Goal: Task Accomplishment & Management: Manage account settings

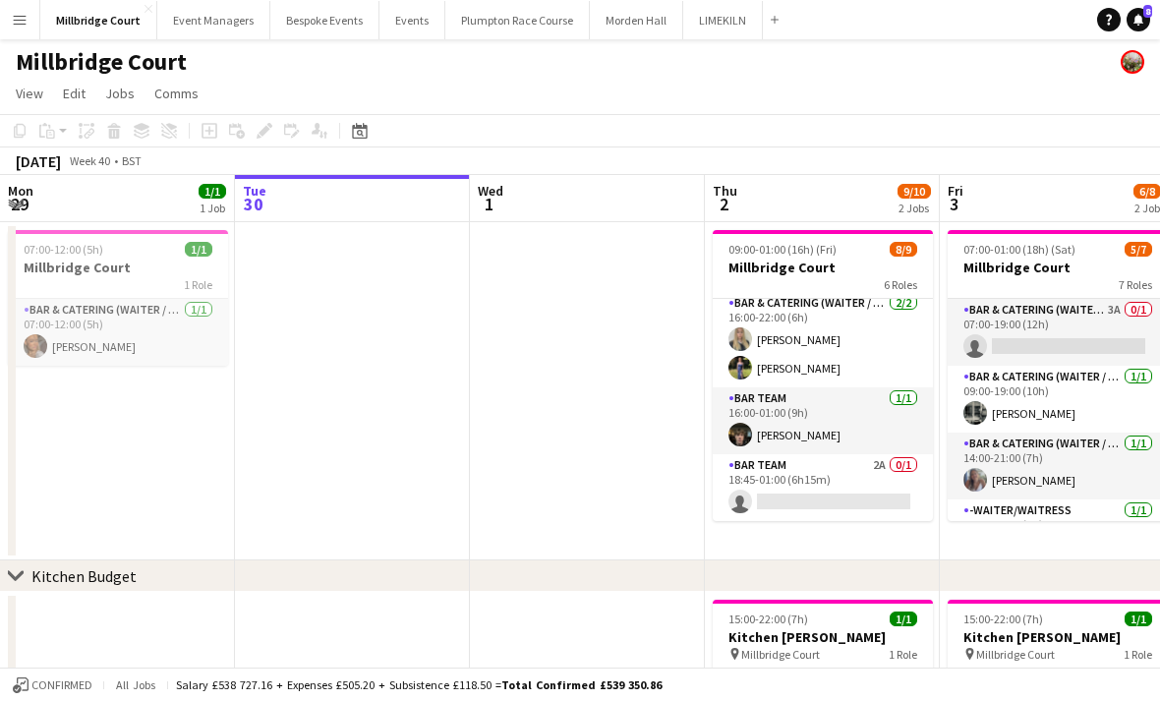
scroll to position [264, 0]
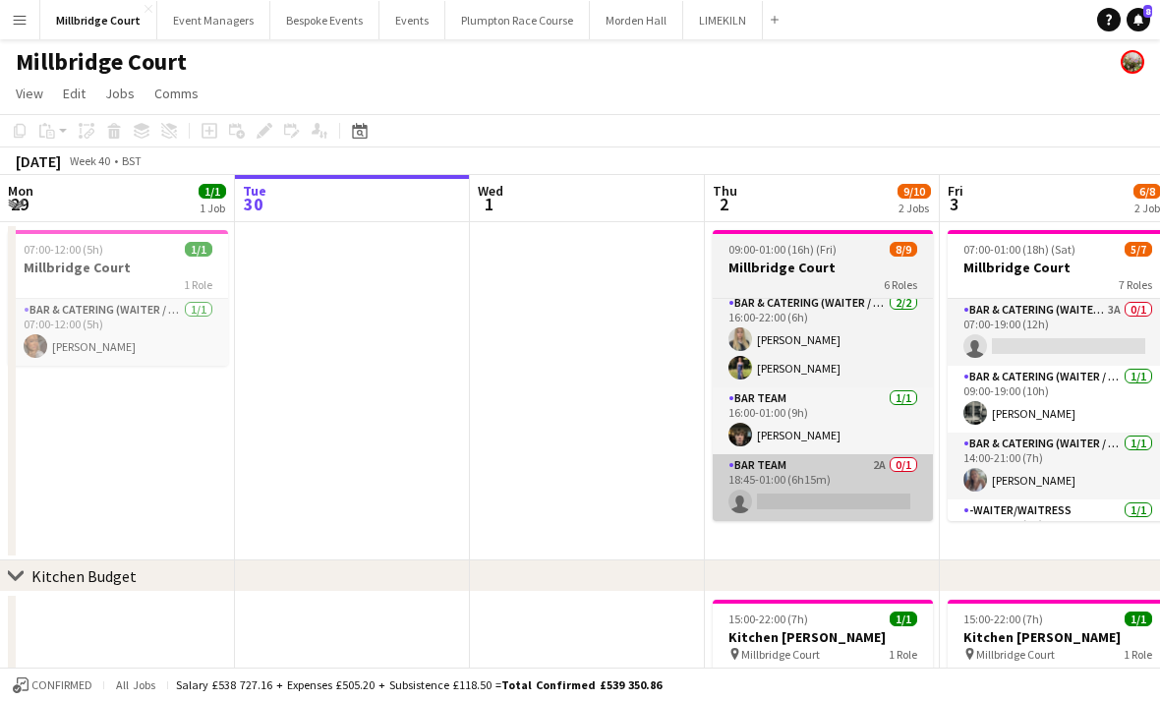
click at [869, 482] on app-card-role "Bar Team 2A 0/1 18:45-01:00 (6h15m) single-neutral-actions" at bounding box center [823, 487] width 220 height 67
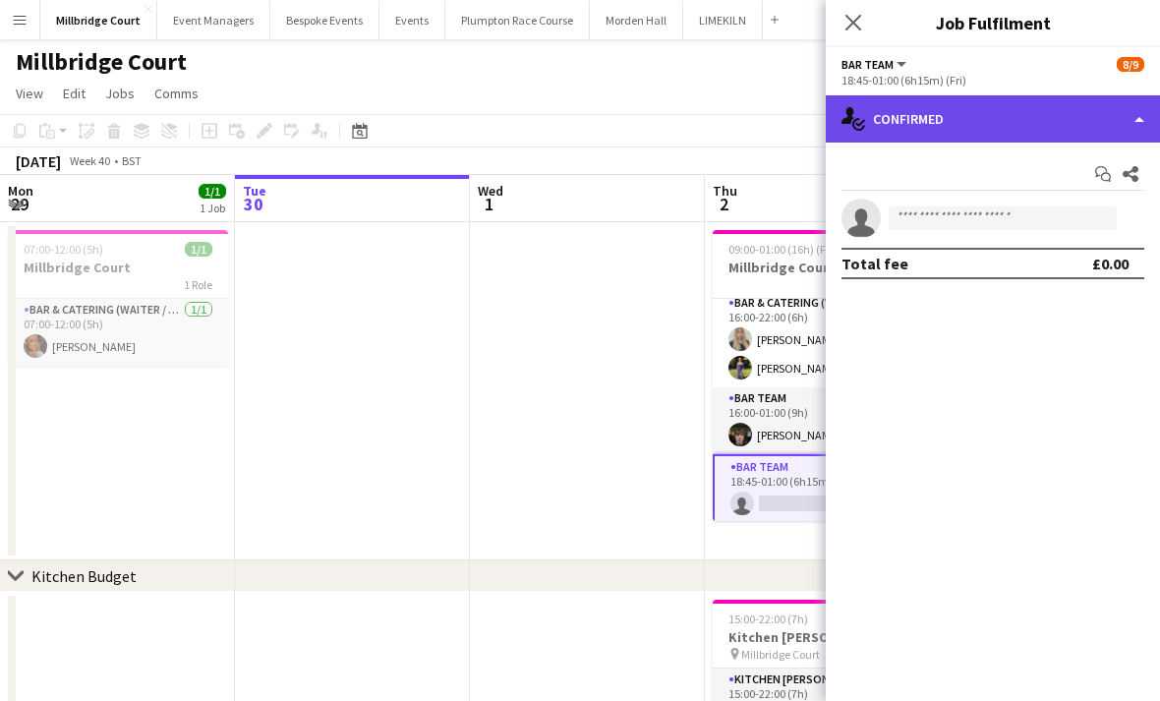
click at [1061, 115] on div "single-neutral-actions-check-2 Confirmed" at bounding box center [993, 118] width 334 height 47
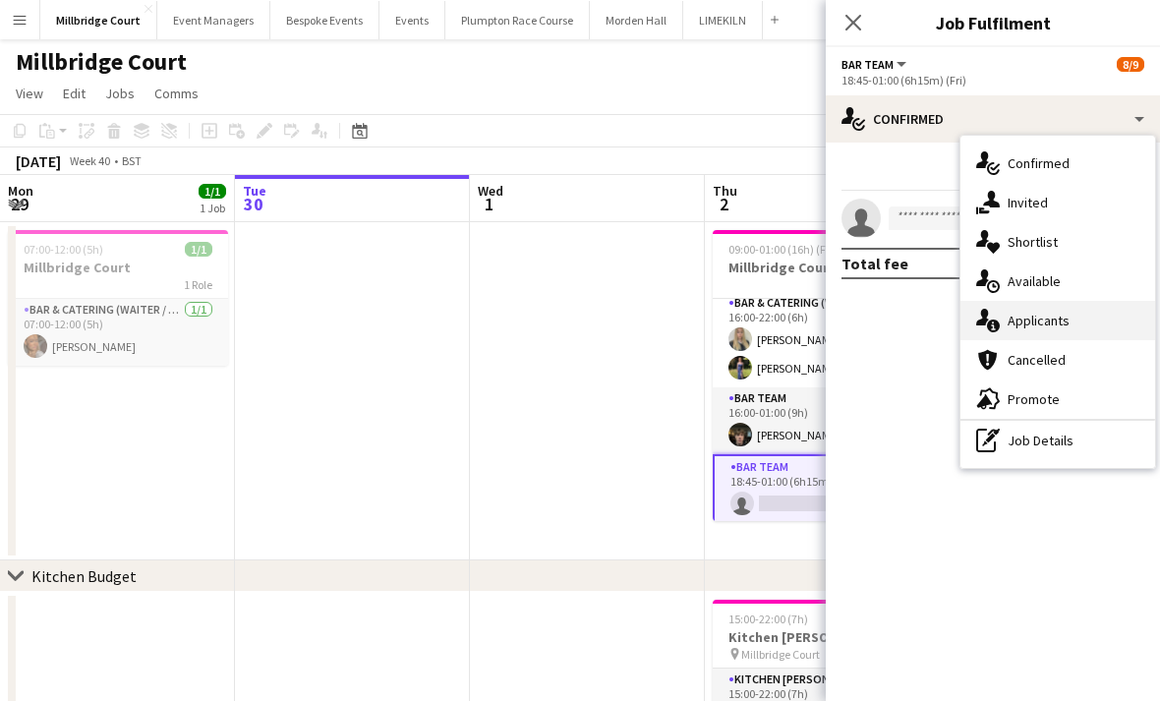
click at [1055, 321] on span "Applicants" at bounding box center [1039, 321] width 62 height 18
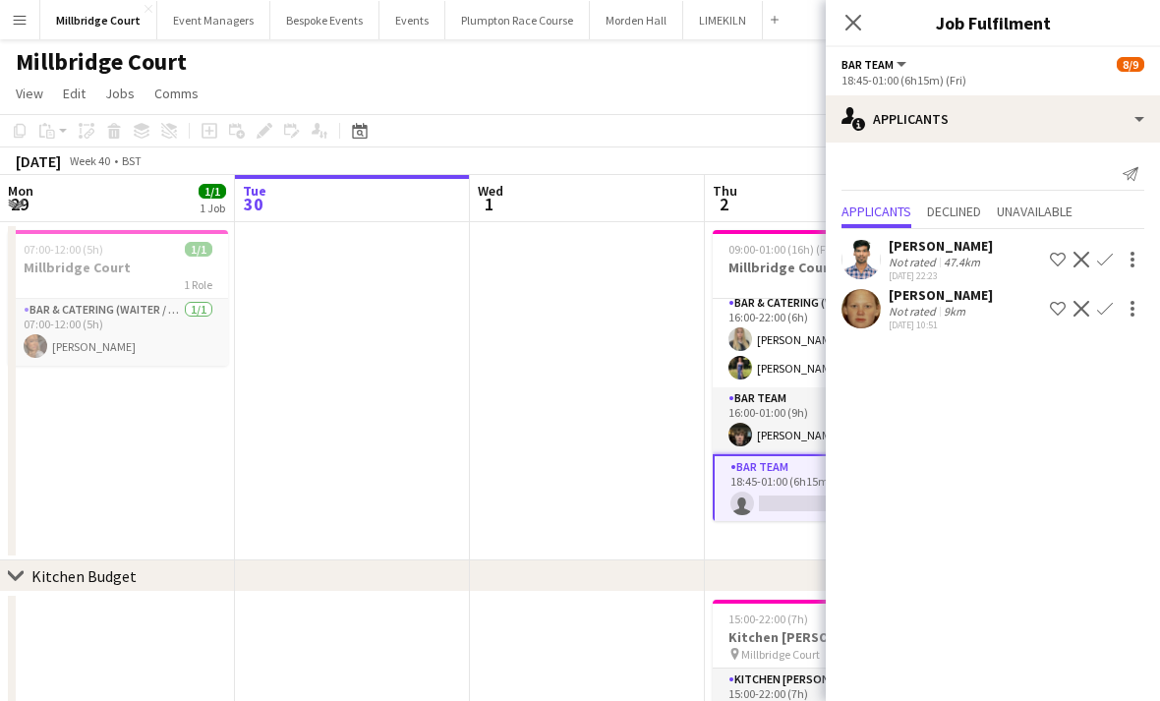
click at [961, 320] on div "[DATE] 10:51" at bounding box center [941, 325] width 104 height 13
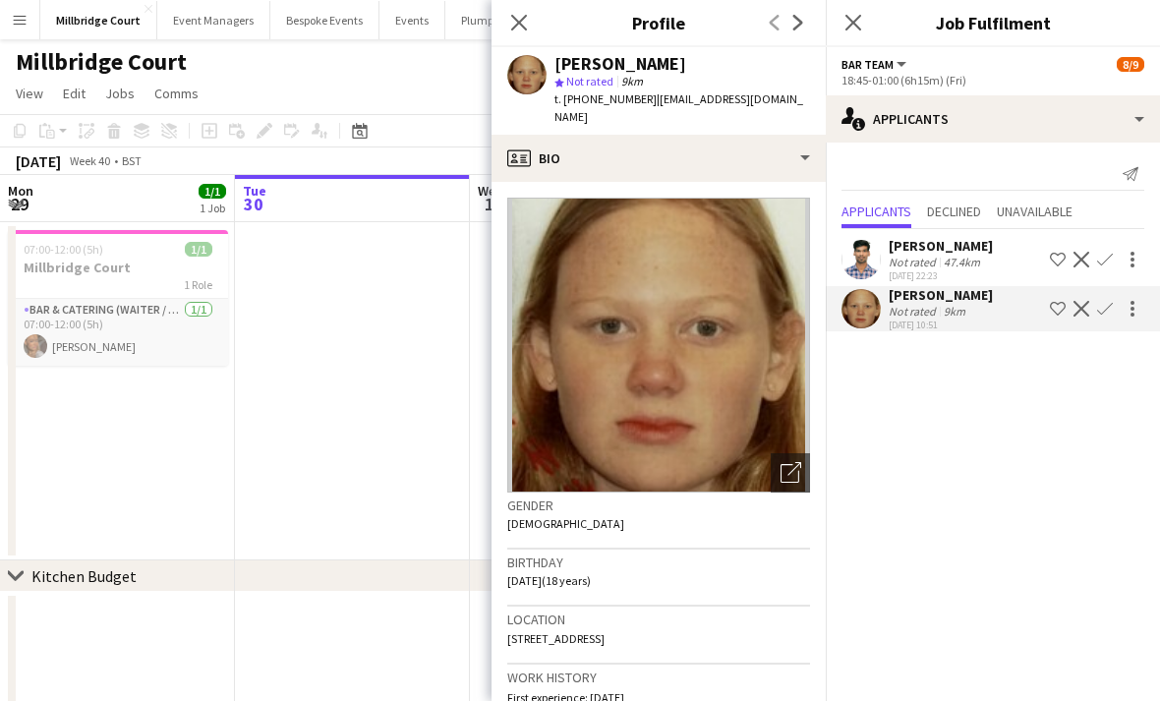
click at [1106, 311] on app-icon "Confirm" at bounding box center [1105, 309] width 16 height 16
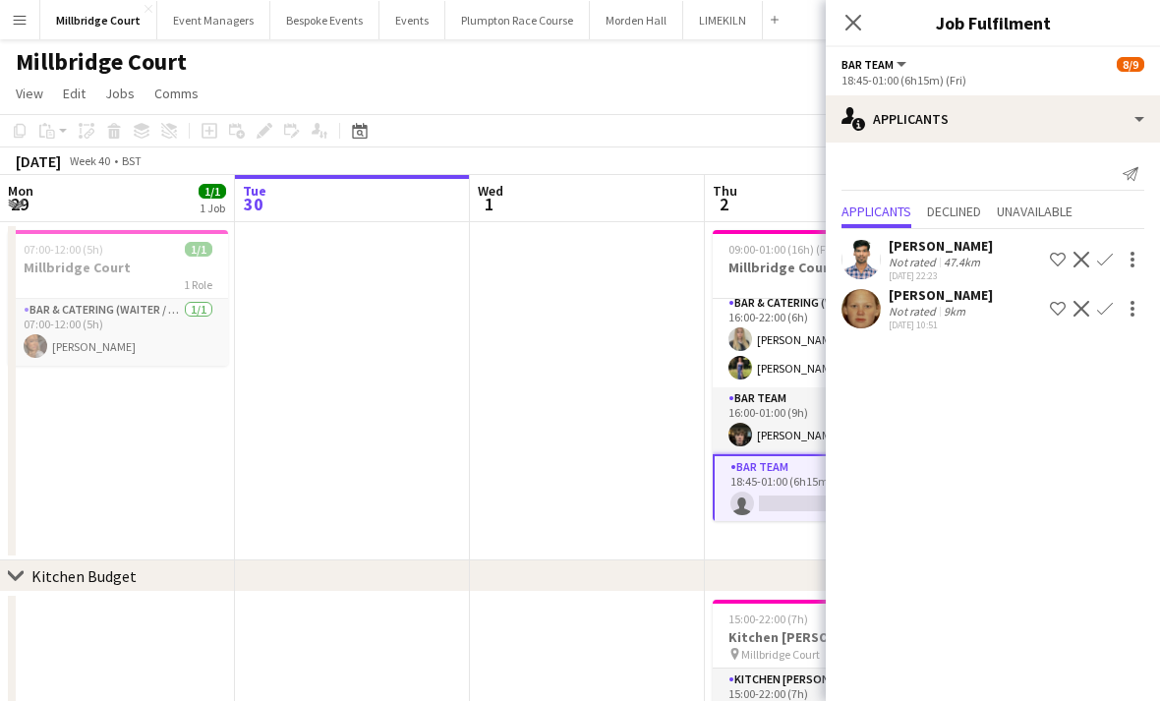
click at [1108, 312] on app-icon "Confirm" at bounding box center [1105, 309] width 16 height 16
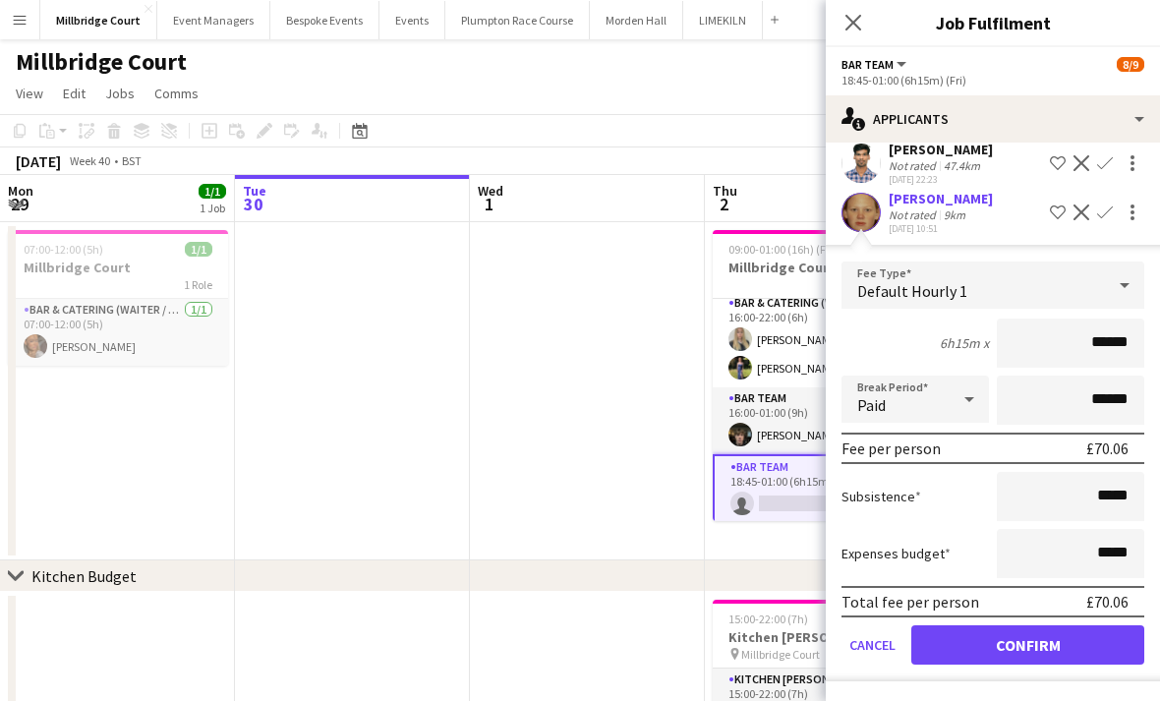
scroll to position [100, 0]
click at [1032, 645] on button "Confirm" at bounding box center [1027, 644] width 233 height 39
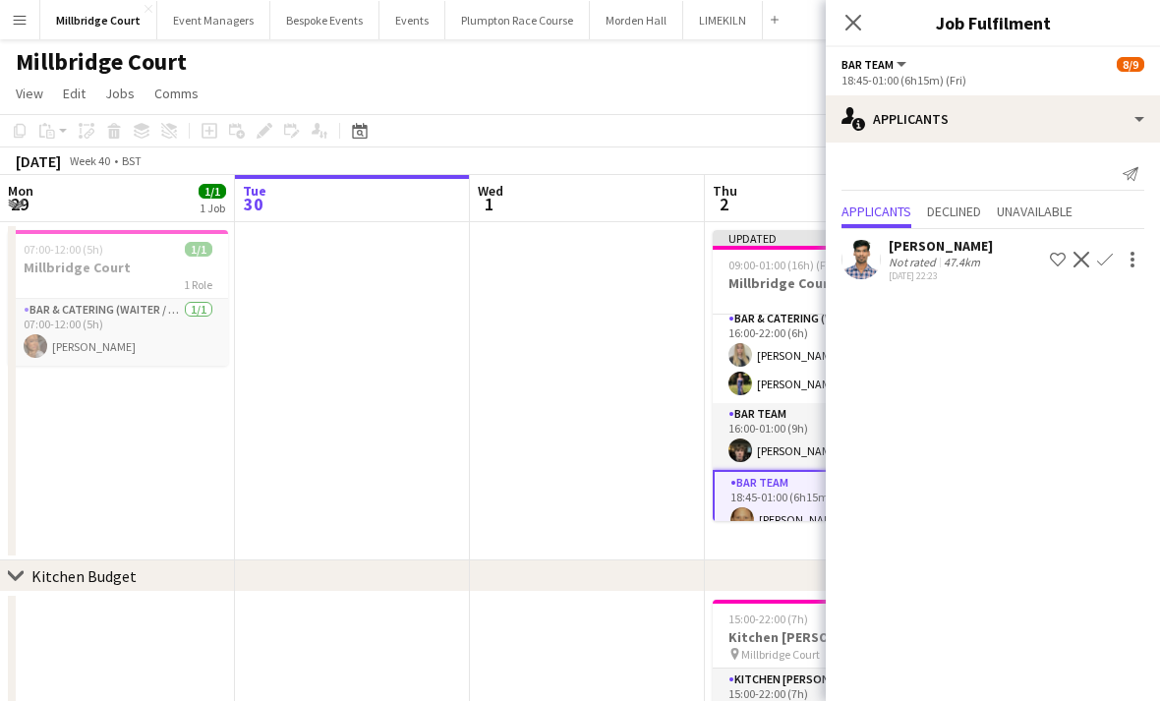
scroll to position [0, 0]
click at [858, 28] on icon at bounding box center [853, 22] width 19 height 19
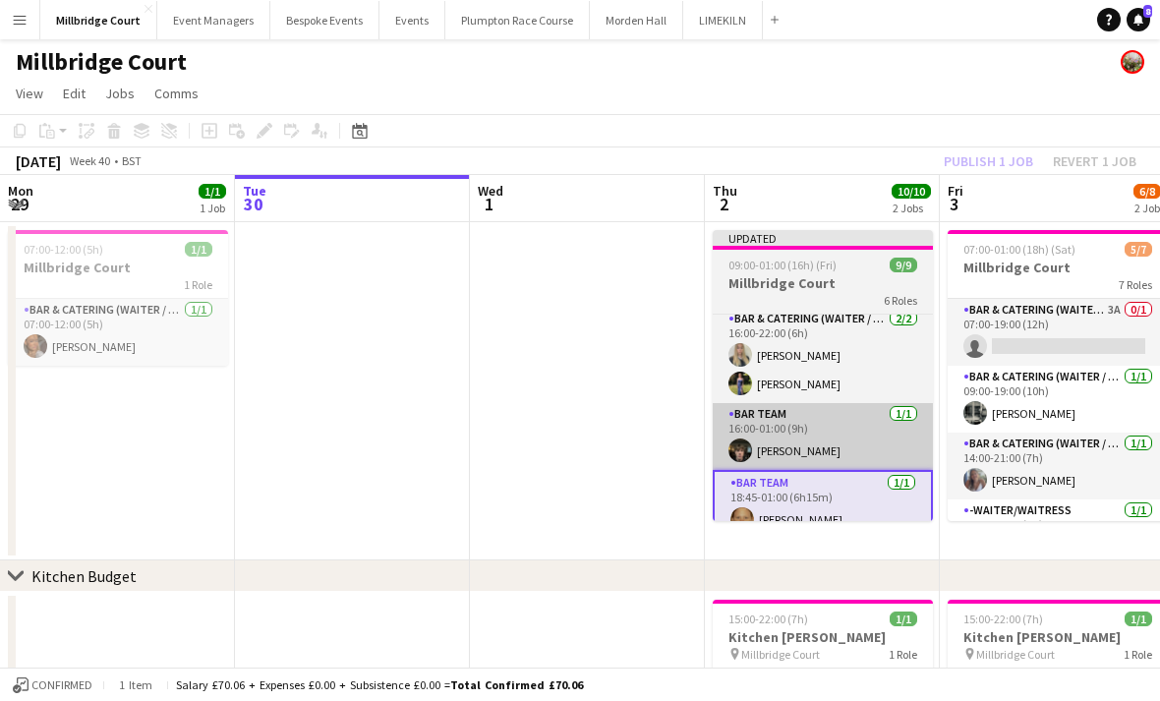
click at [846, 446] on app-card-role "Bar Team [DATE] 16:00-01:00 (9h) [PERSON_NAME]" at bounding box center [823, 436] width 220 height 67
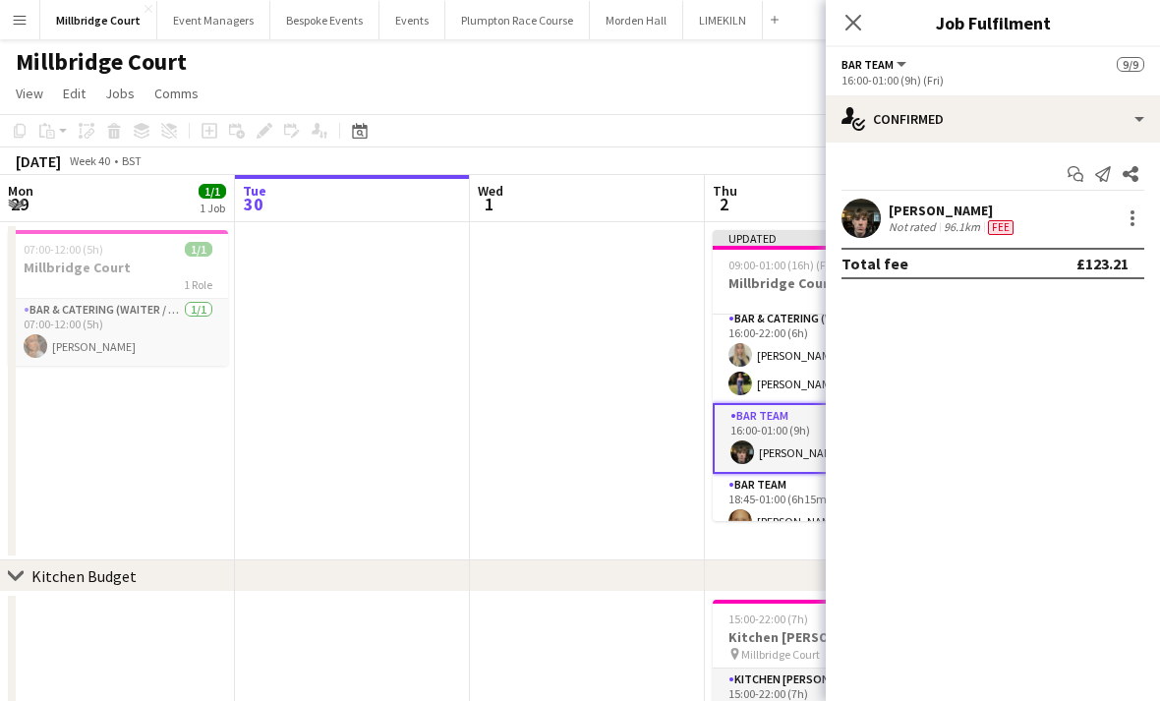
click at [931, 212] on div "[PERSON_NAME]" at bounding box center [953, 211] width 129 height 18
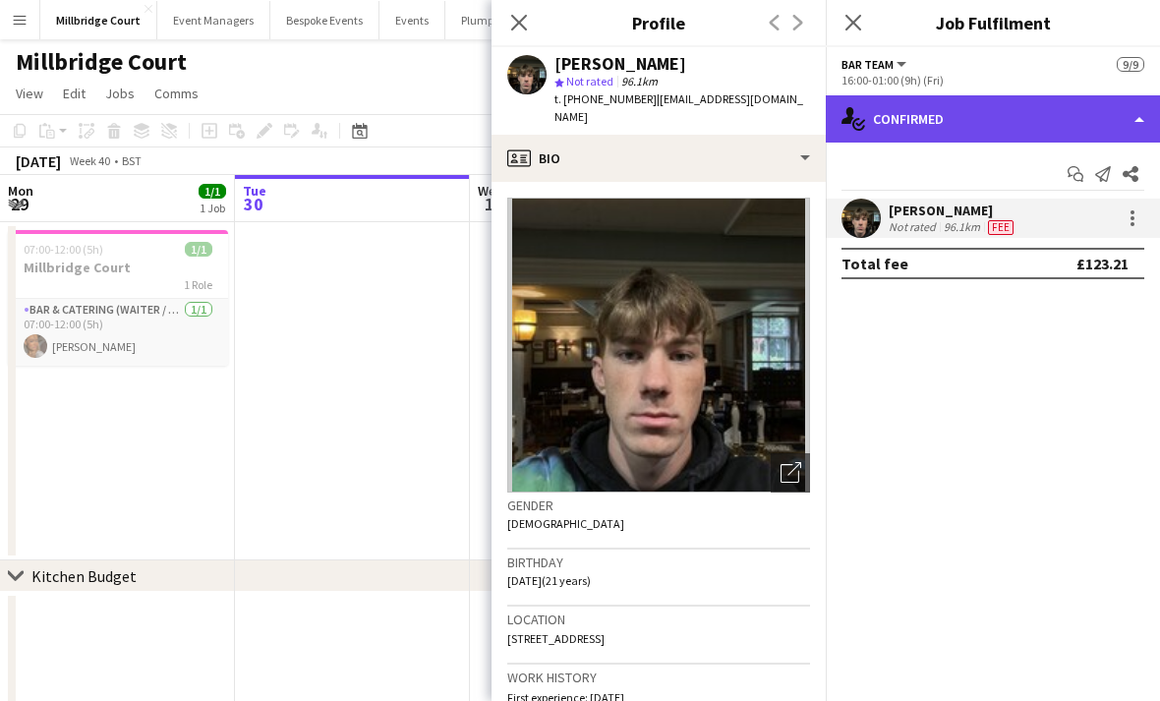
click at [1041, 135] on div "single-neutral-actions-check-2 Confirmed" at bounding box center [993, 118] width 334 height 47
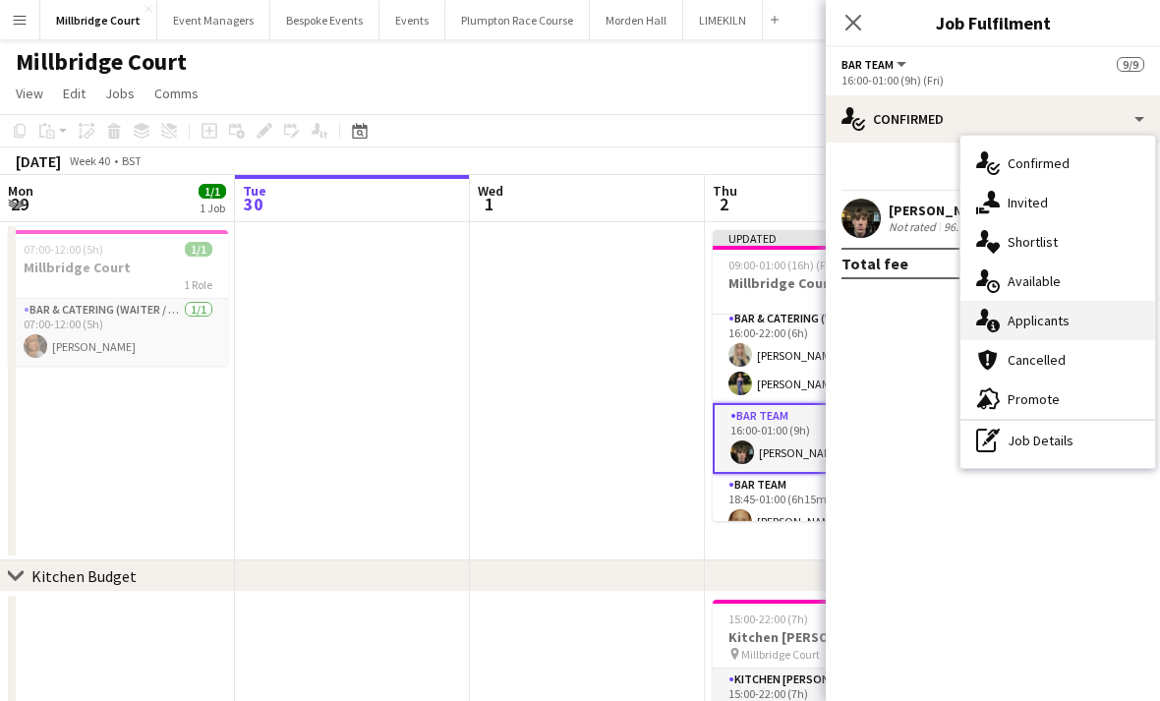
click at [1080, 320] on div "single-neutral-actions-information Applicants" at bounding box center [1058, 320] width 195 height 39
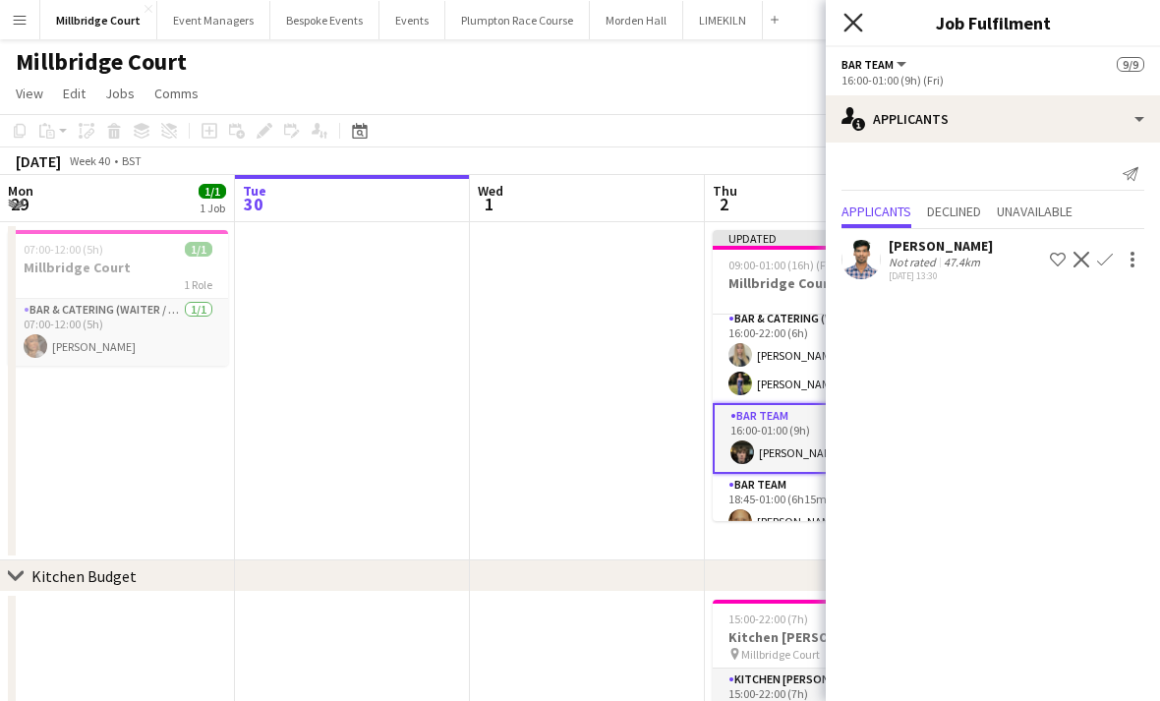
click at [858, 26] on icon "Close pop-in" at bounding box center [853, 22] width 19 height 19
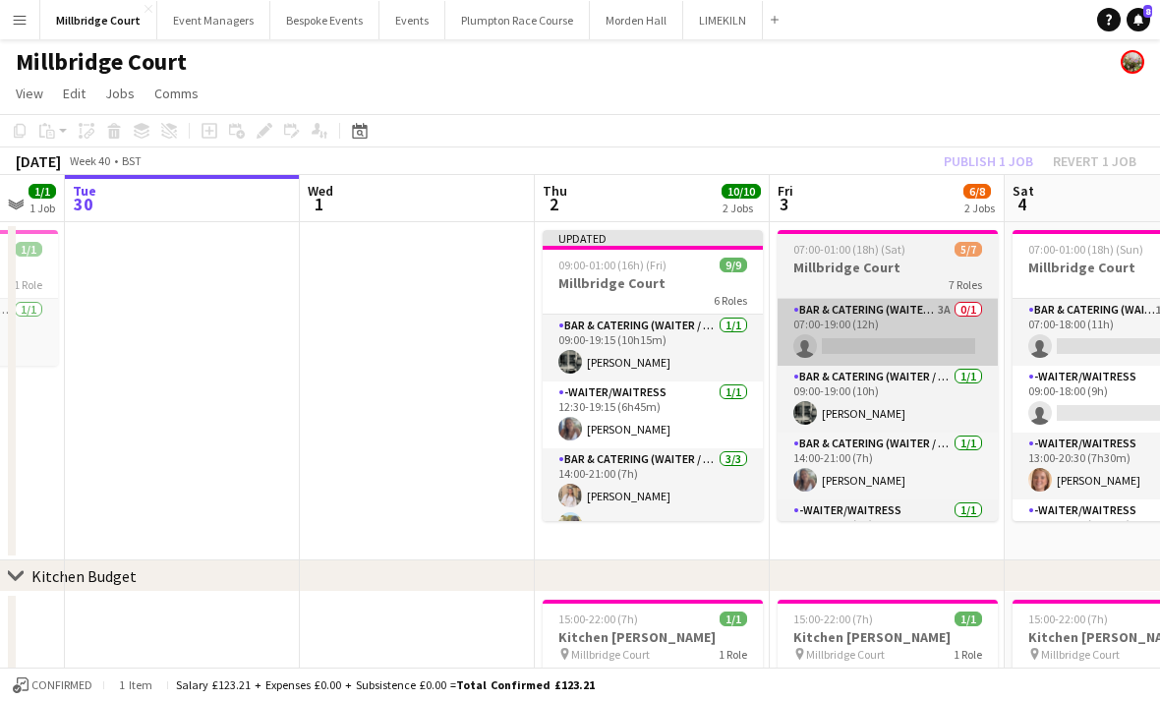
click at [928, 320] on app-card-role "Bar & Catering (Waiter / waitress) 3A 0/1 07:00-19:00 (12h) single-neutral-acti…" at bounding box center [888, 332] width 220 height 67
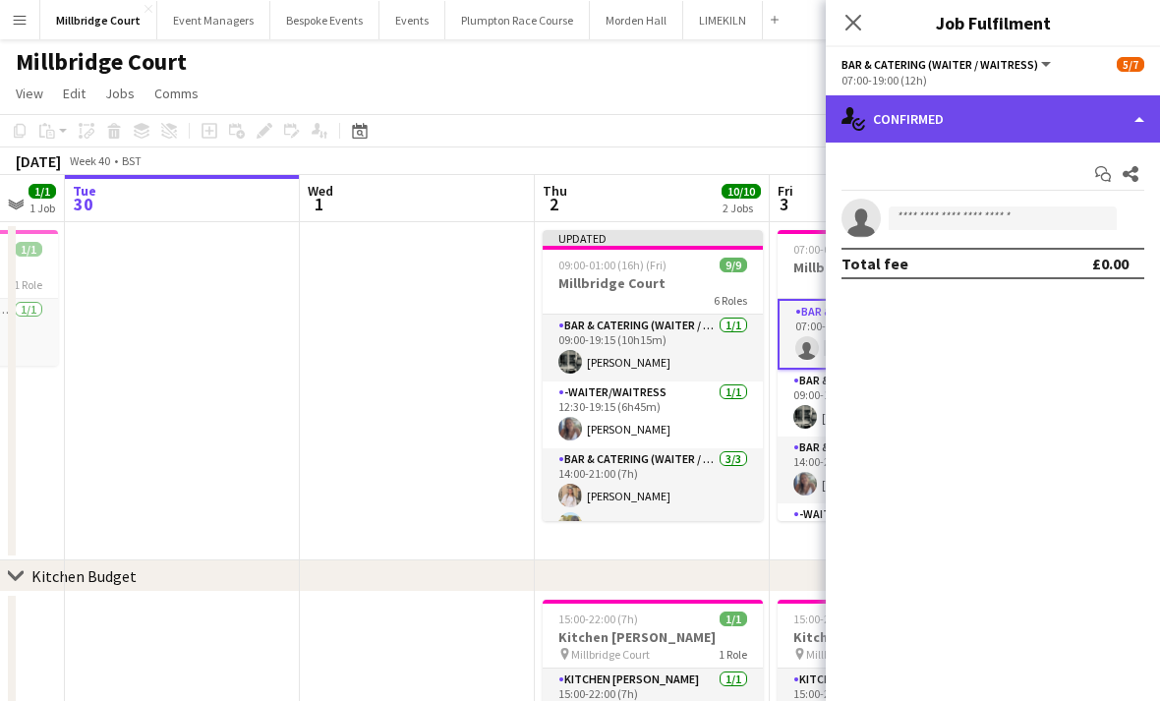
click at [1018, 126] on div "single-neutral-actions-check-2 Confirmed" at bounding box center [993, 118] width 334 height 47
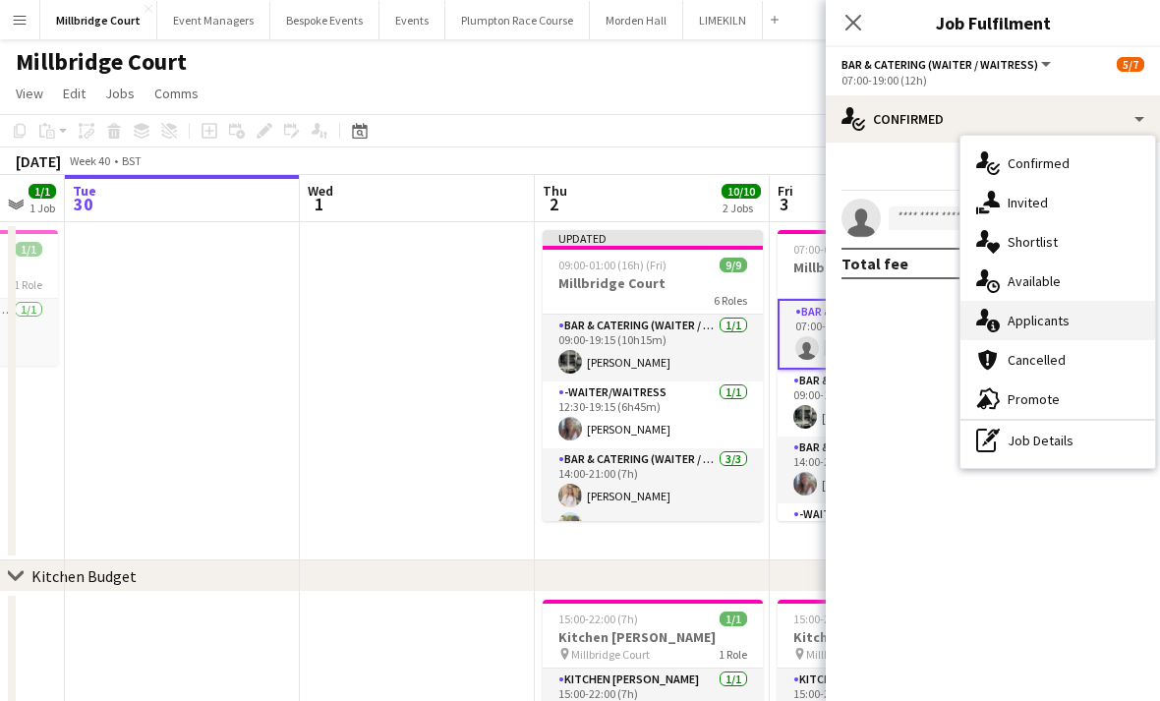
click at [1061, 327] on span "Applicants" at bounding box center [1039, 321] width 62 height 18
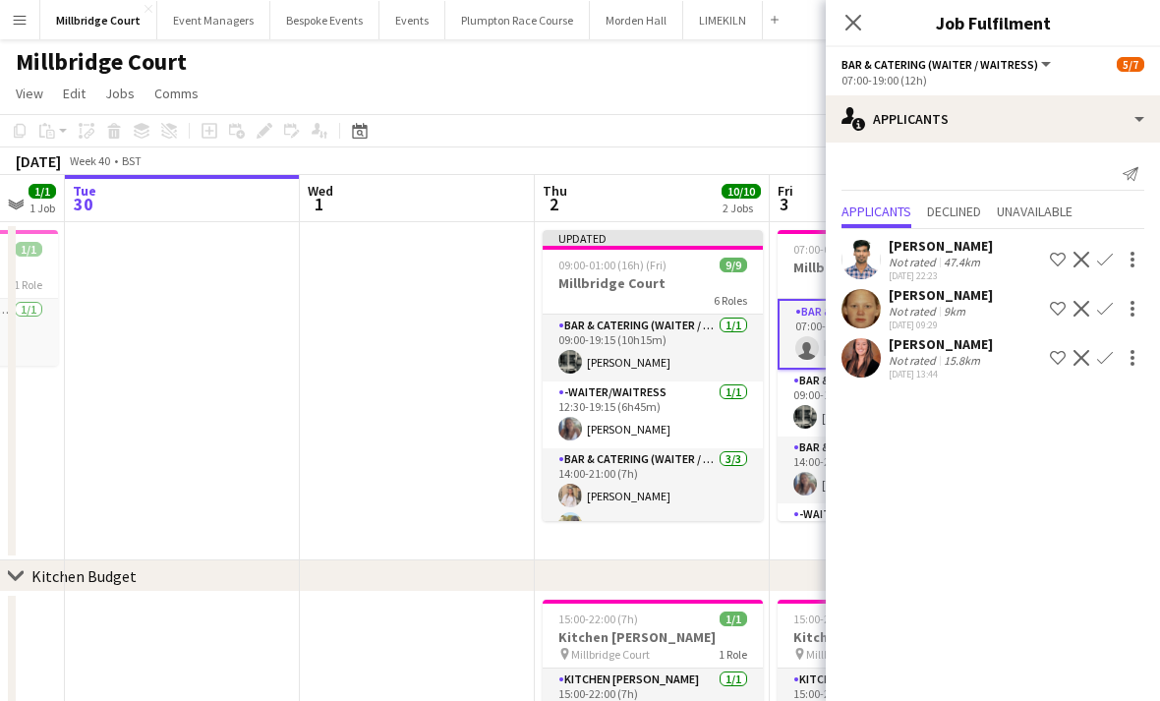
click at [868, 14] on div "Close pop-in" at bounding box center [853, 22] width 55 height 45
click at [853, 29] on icon "Close pop-in" at bounding box center [853, 22] width 19 height 19
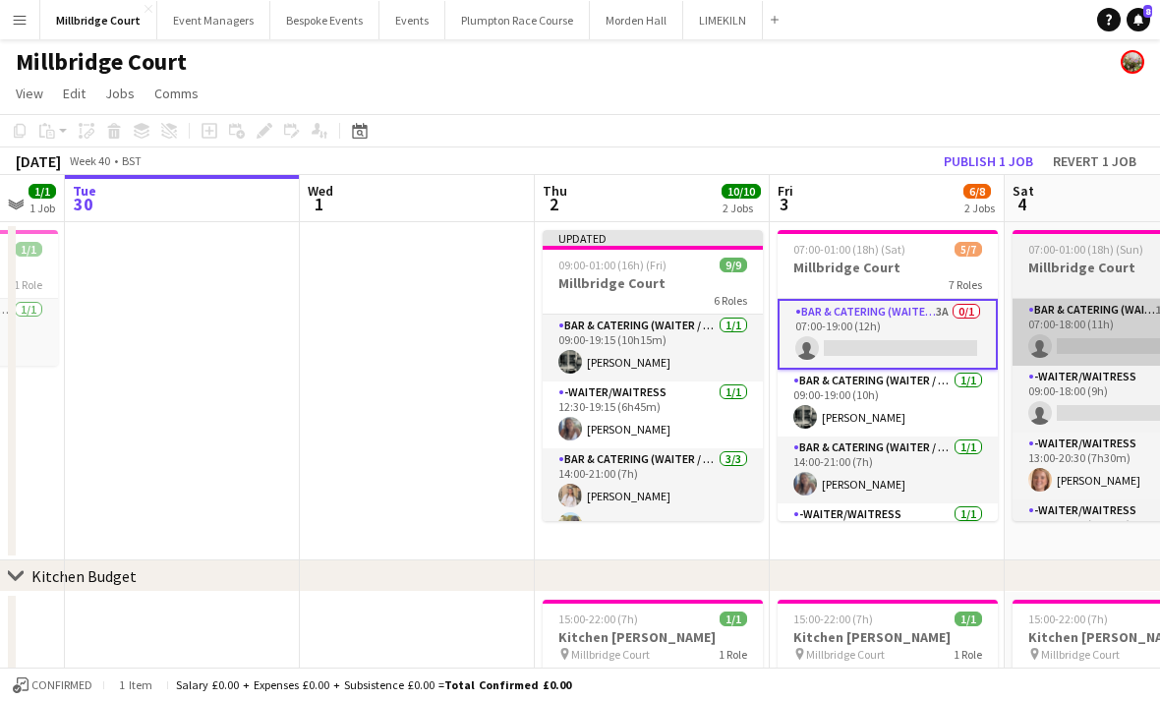
click at [1104, 335] on app-card-role "Bar & Catering (Waiter / waitress) 1I 7A 0/1 07:00-18:00 (11h) single-neutral-a…" at bounding box center [1123, 332] width 220 height 67
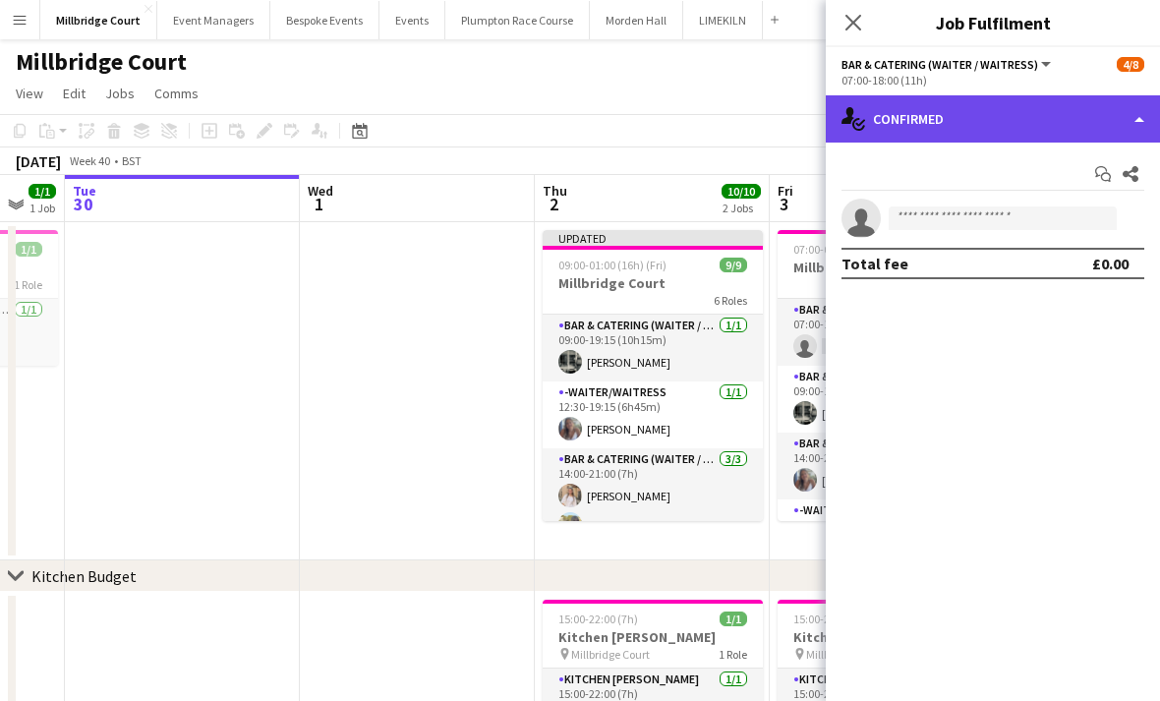
click at [1033, 122] on div "single-neutral-actions-check-2 Confirmed" at bounding box center [993, 118] width 334 height 47
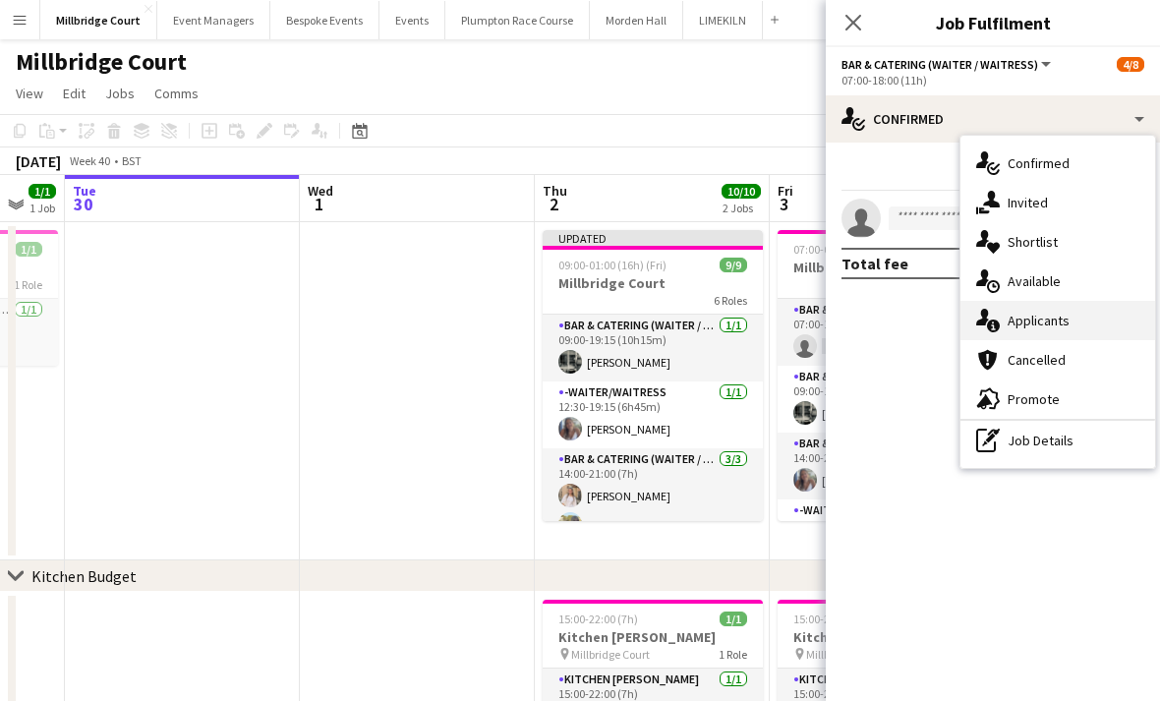
click at [1056, 329] on div "single-neutral-actions-information Applicants" at bounding box center [1058, 320] width 195 height 39
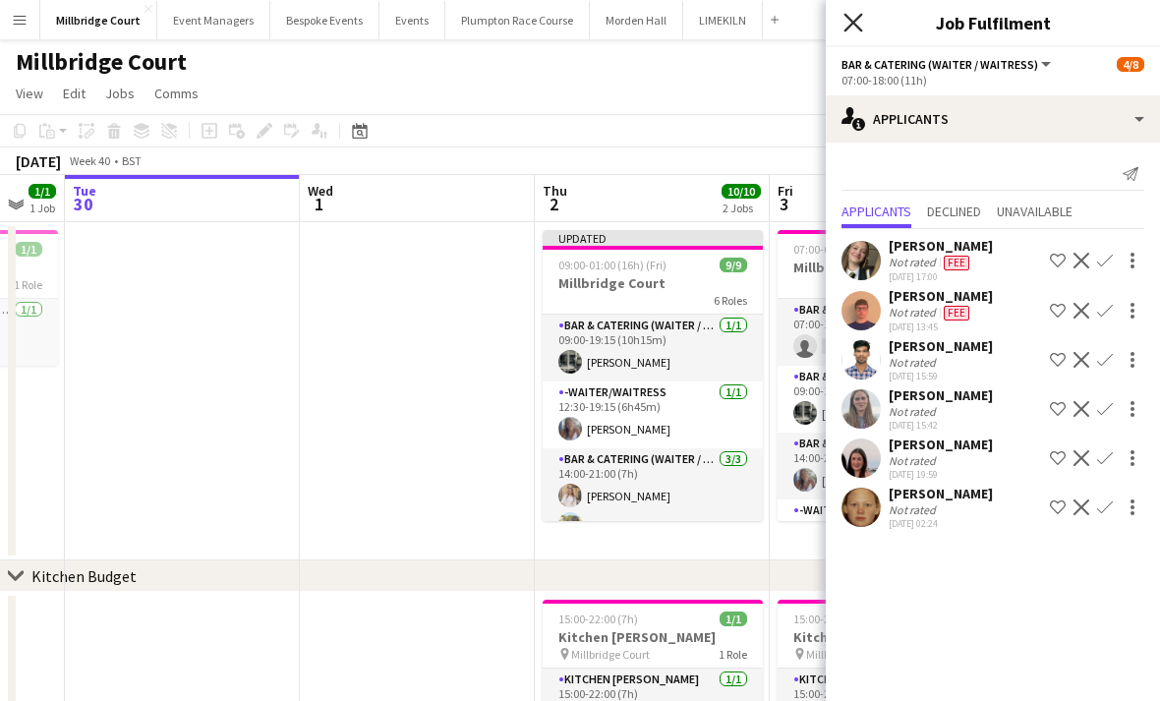
click at [861, 28] on icon "Close pop-in" at bounding box center [853, 22] width 19 height 19
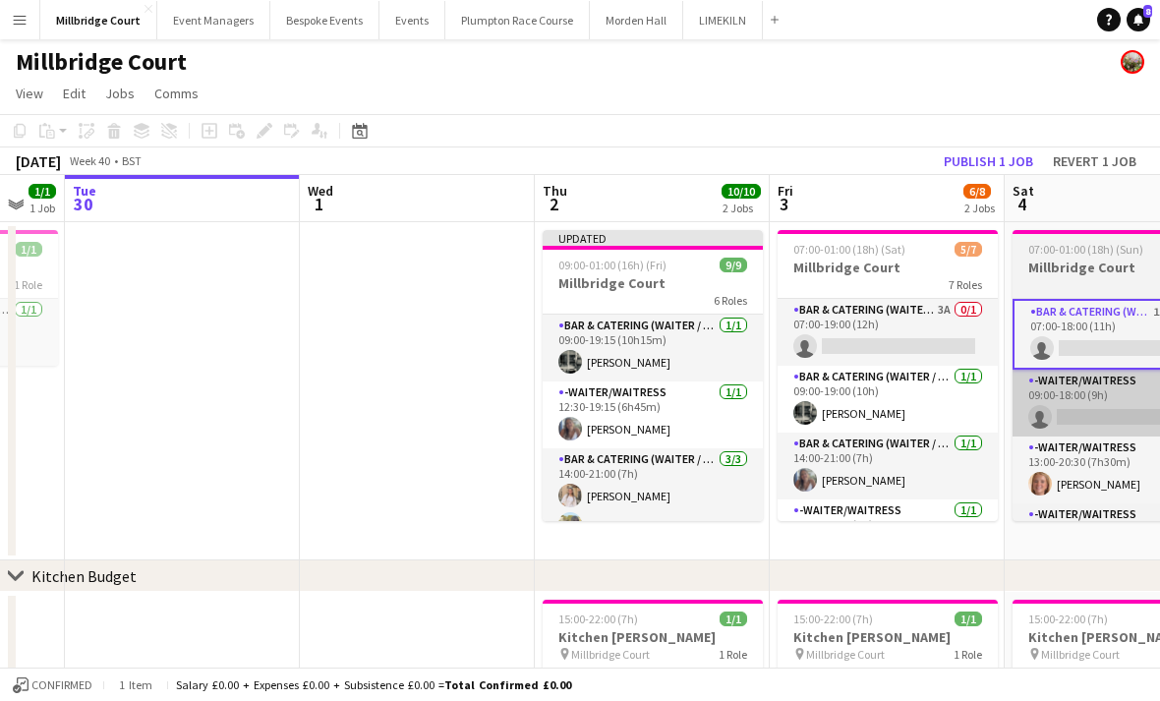
click at [1091, 412] on app-card-role "-Waiter/Waitress 2A 0/1 09:00-18:00 (9h) single-neutral-actions" at bounding box center [1123, 403] width 220 height 67
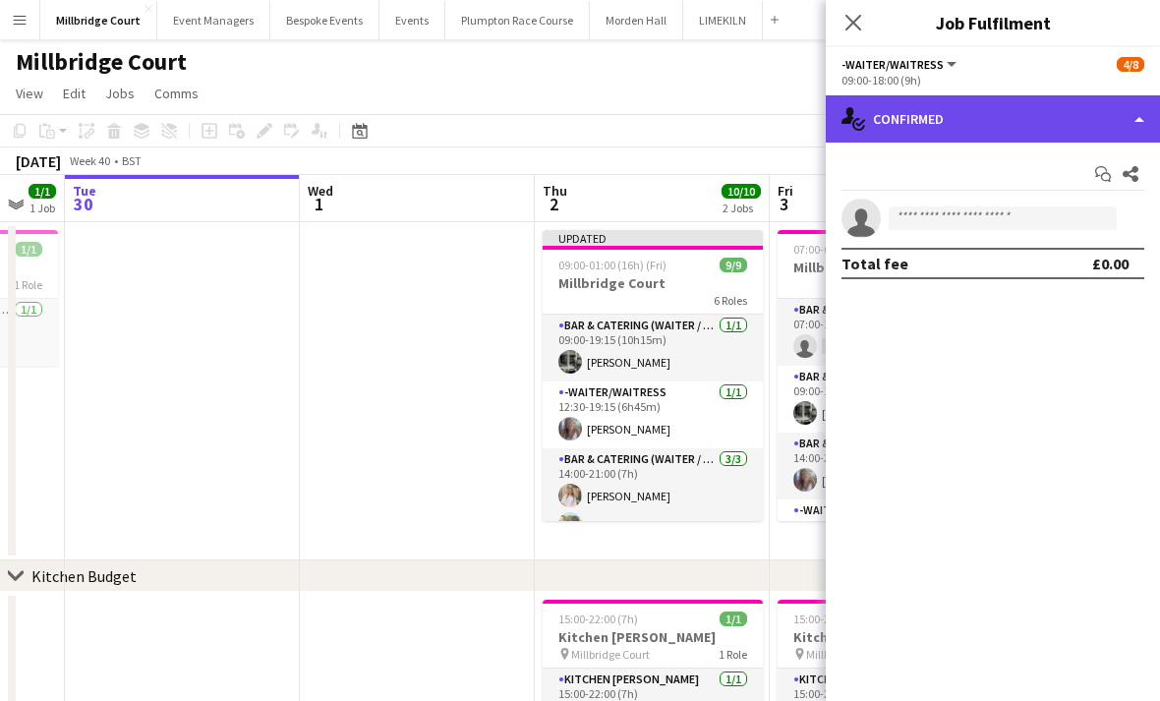
click at [988, 119] on div "single-neutral-actions-check-2 Confirmed" at bounding box center [993, 118] width 334 height 47
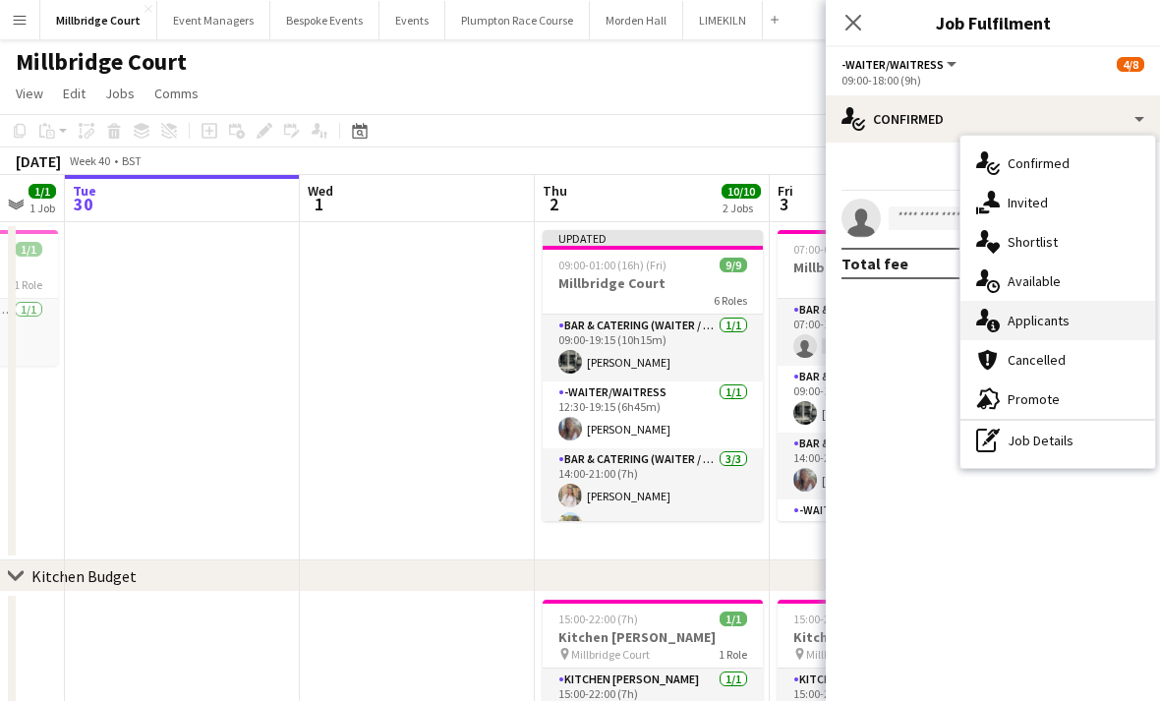
click at [1066, 326] on span "Applicants" at bounding box center [1039, 321] width 62 height 18
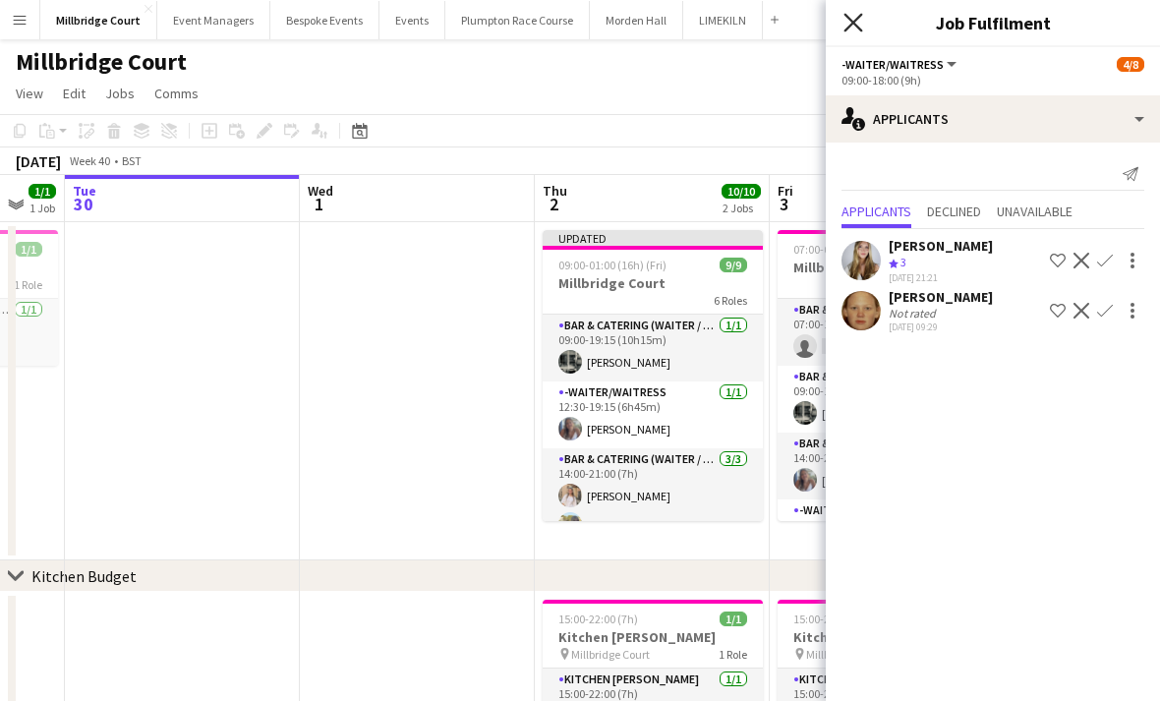
click at [852, 28] on icon "Close pop-in" at bounding box center [853, 22] width 19 height 19
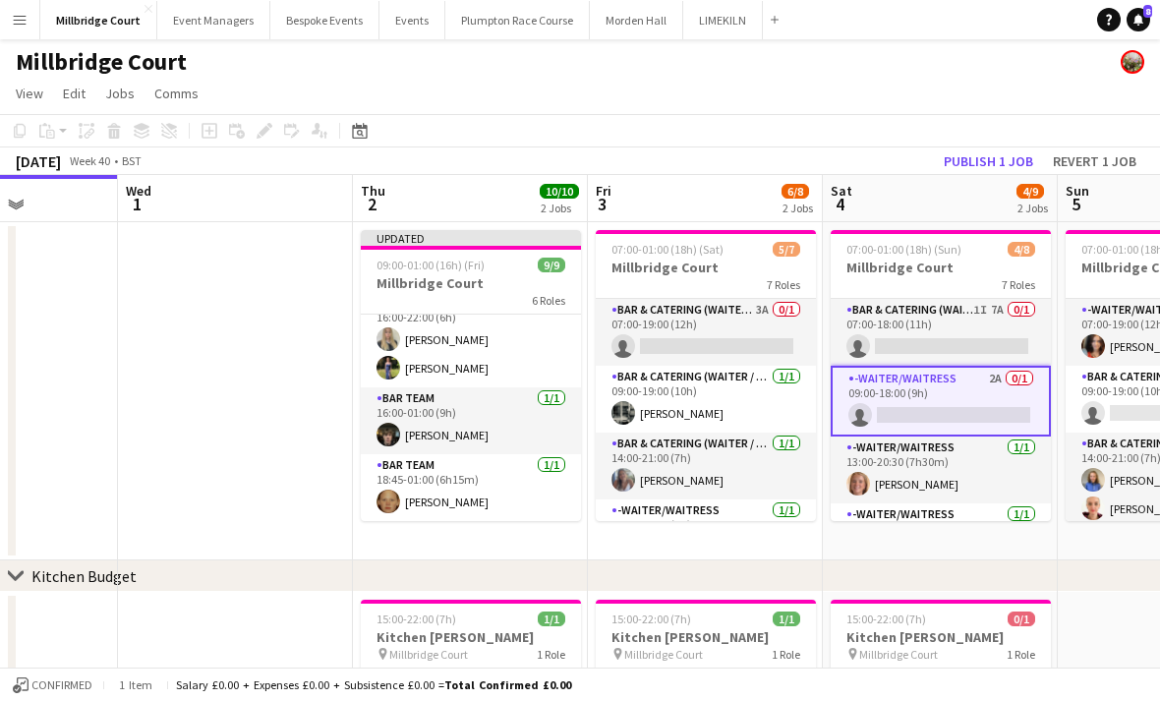
scroll to position [280, 0]
click at [997, 153] on button "Publish 1 job" at bounding box center [988, 161] width 105 height 26
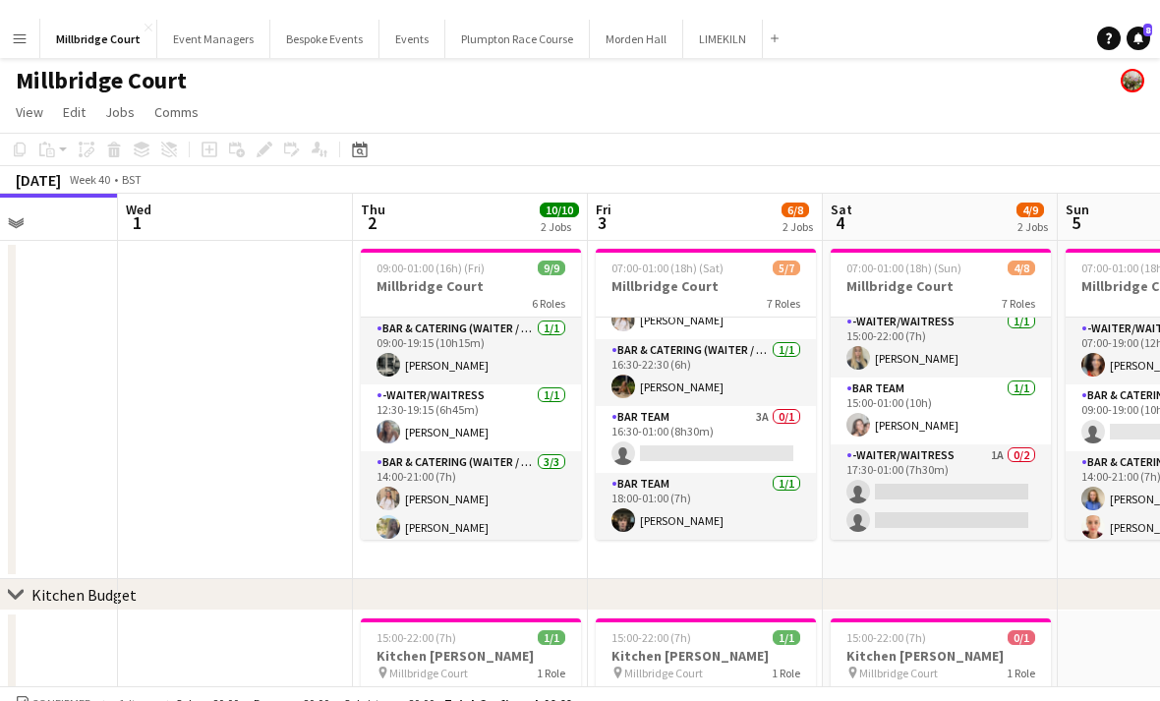
scroll to position [0, 0]
